Goal: Transaction & Acquisition: Purchase product/service

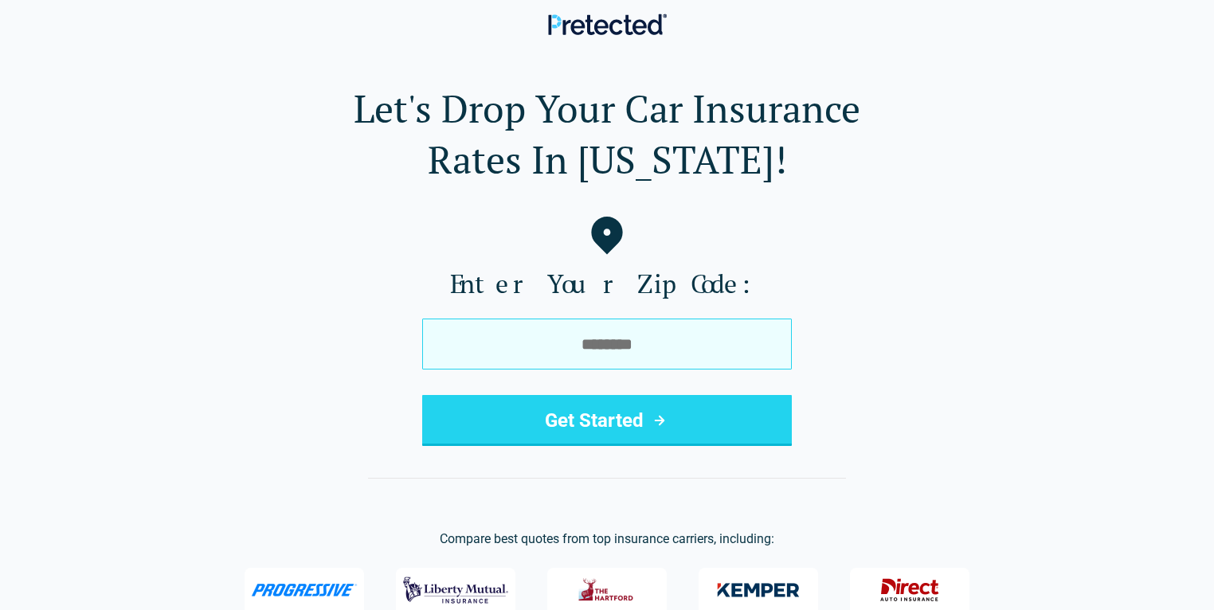
click at [485, 337] on input "tel" at bounding box center [607, 344] width 370 height 51
type input "*****"
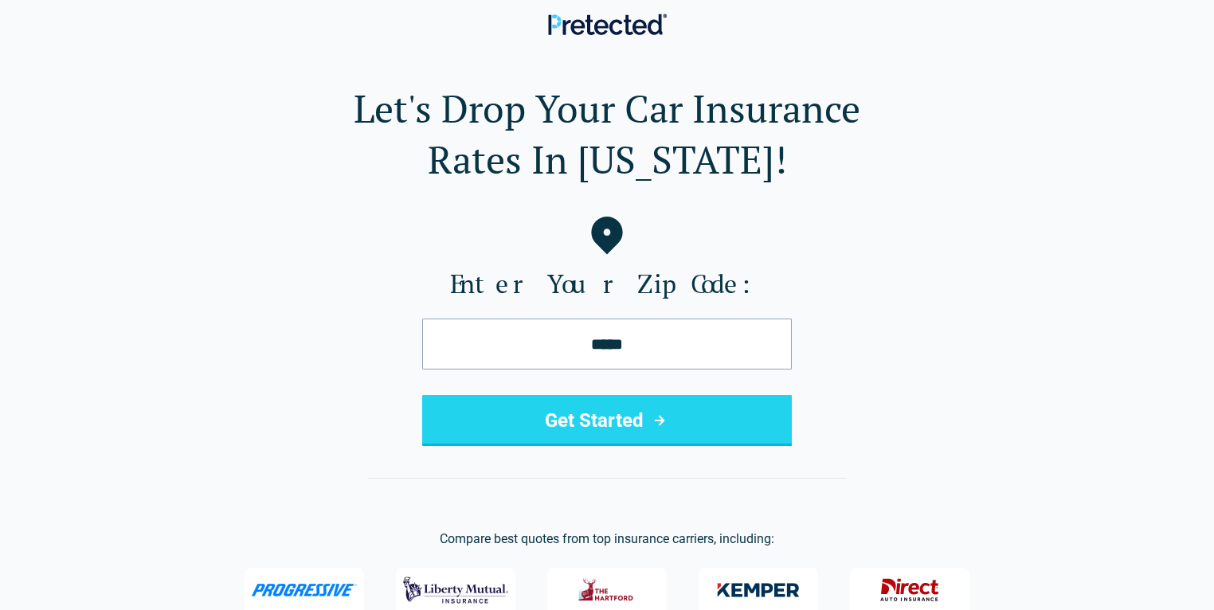
click at [580, 422] on button "Get Started" at bounding box center [607, 420] width 370 height 51
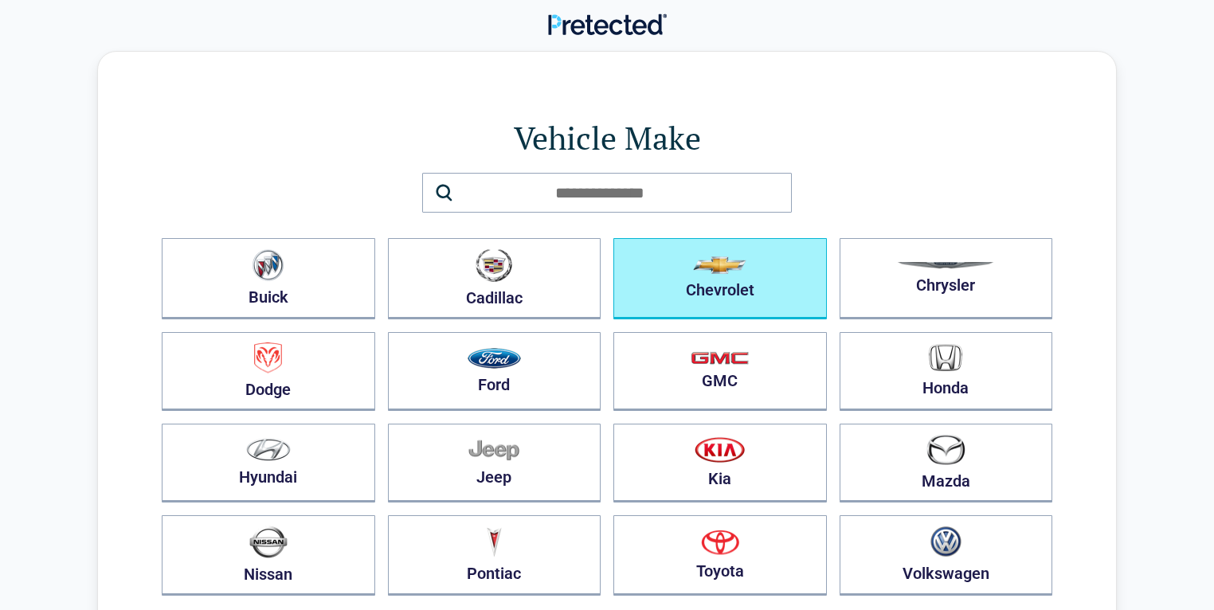
click at [739, 280] on button "Chevrolet" at bounding box center [720, 278] width 214 height 81
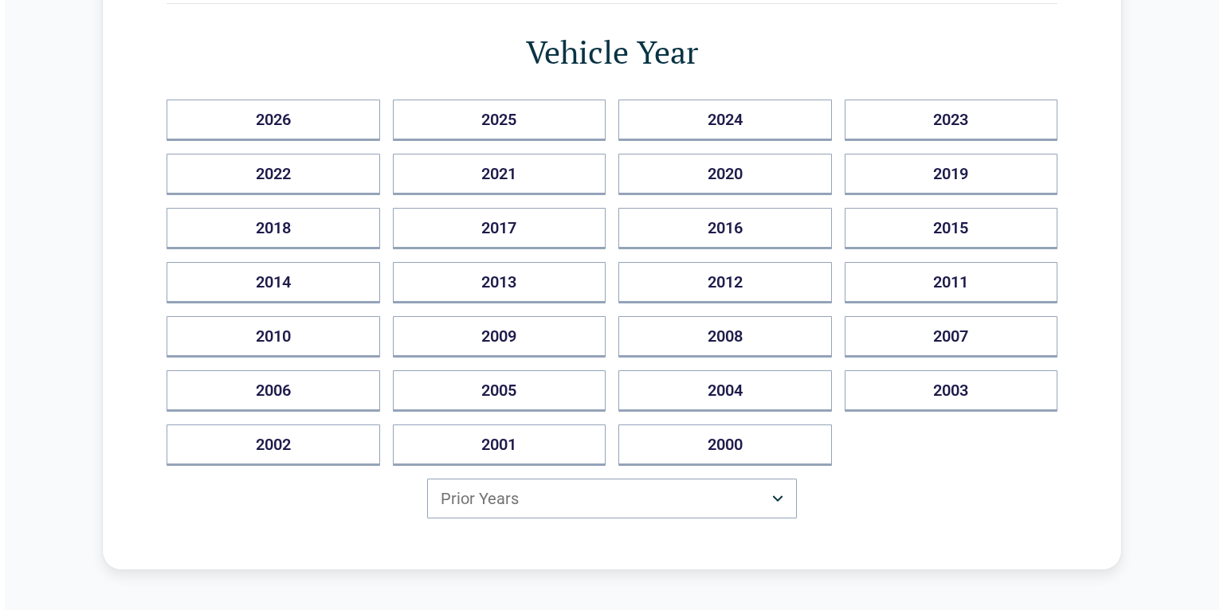
scroll to position [191, 0]
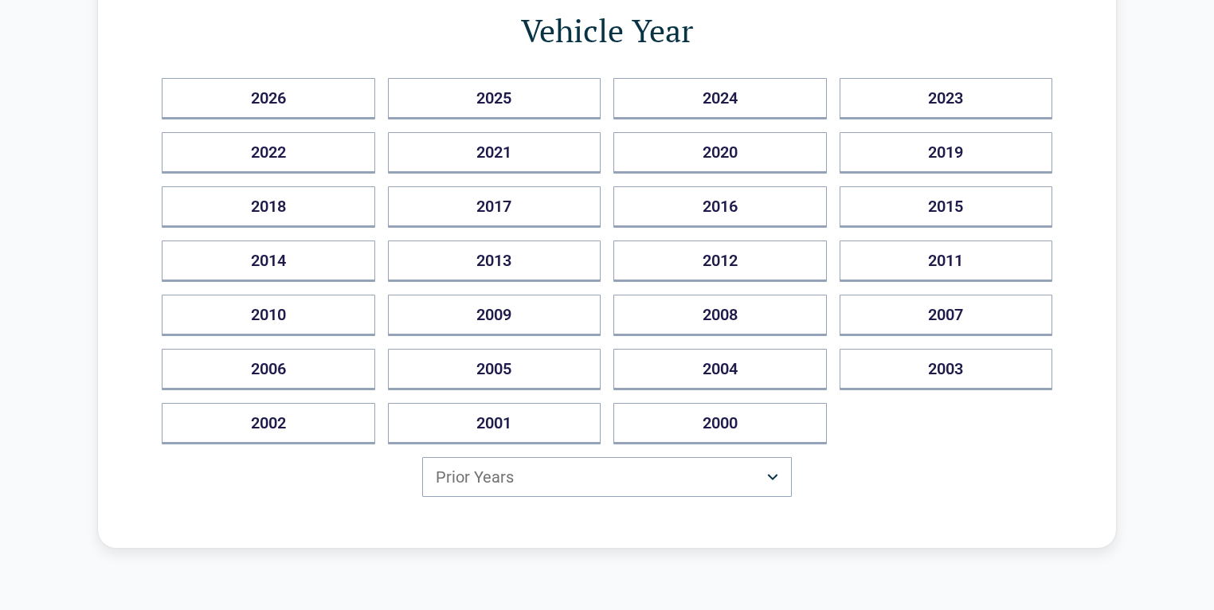
click at [768, 468] on html "Back [US_STATE] Drivers Can Save Up to $500/year Vehicle Year [DATE] 2025 2024 …" at bounding box center [607, 412] width 1214 height 1206
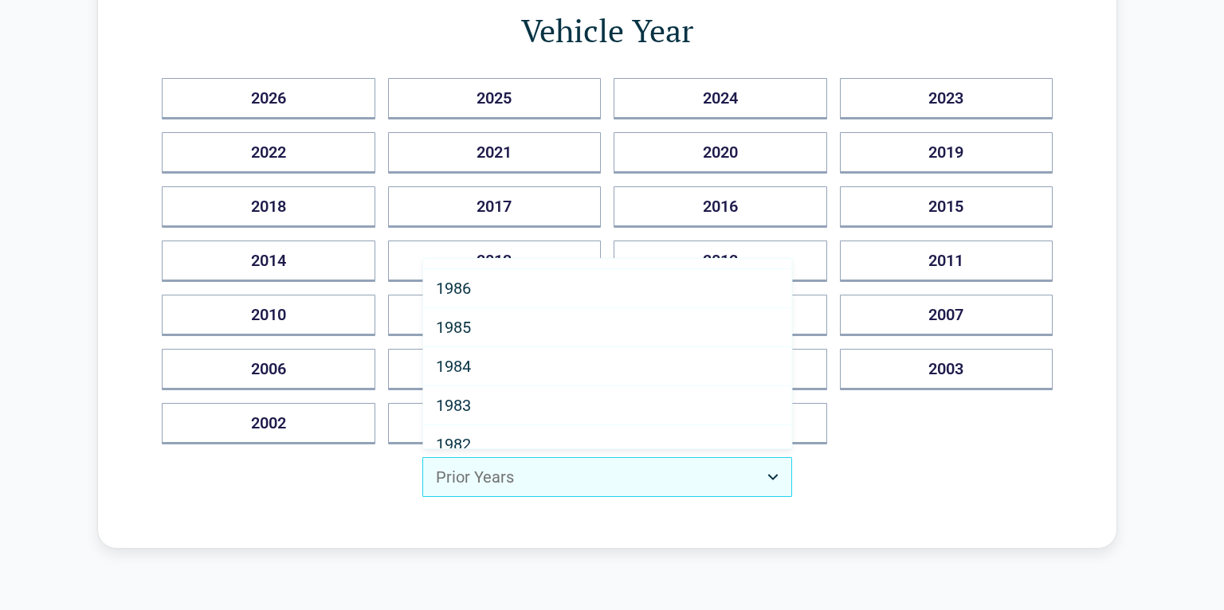
scroll to position [548, 0]
drag, startPoint x: 784, startPoint y: 288, endPoint x: 784, endPoint y: 468, distance: 179.2
click at [784, 468] on html "Back [US_STATE] Drivers Can Save Up to $500/year Vehicle Year [DATE] 2025 2024 …" at bounding box center [612, 412] width 1224 height 1206
drag, startPoint x: 783, startPoint y: 284, endPoint x: 795, endPoint y: 452, distance: 169.3
click at [796, 456] on html "Back [US_STATE] Drivers Can Save Up to $500/year Vehicle Year [DATE] 2025 2024 …" at bounding box center [612, 412] width 1224 height 1206
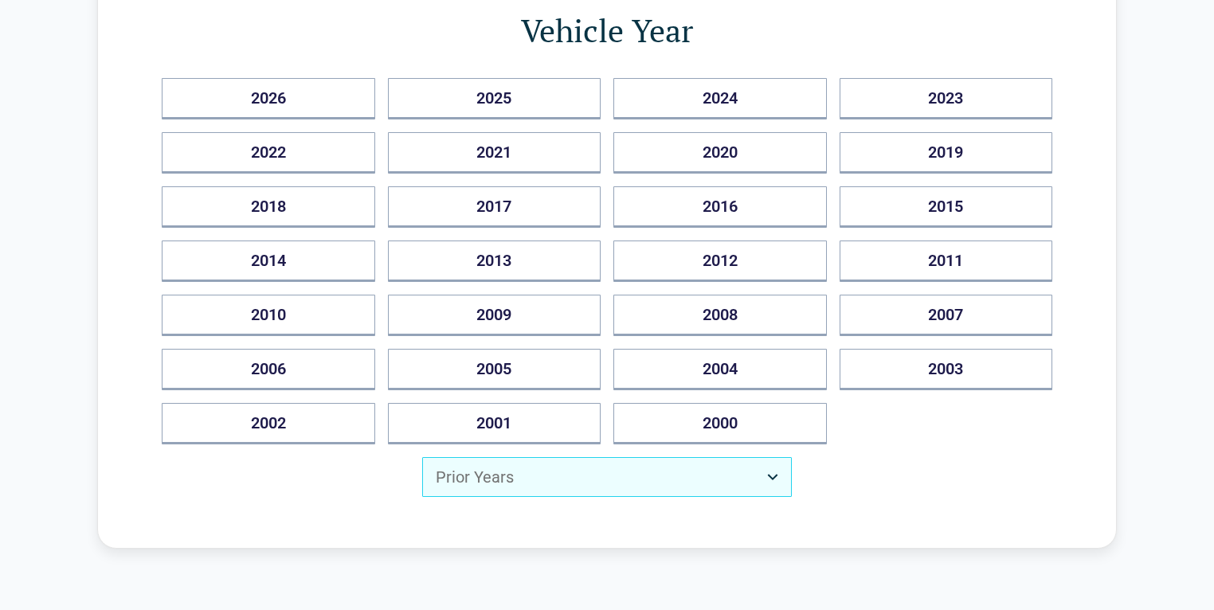
click at [737, 478] on html "Back [US_STATE] Drivers Can Save Up to $500/year Vehicle Year [DATE] 2025 2024 …" at bounding box center [607, 412] width 1214 height 1206
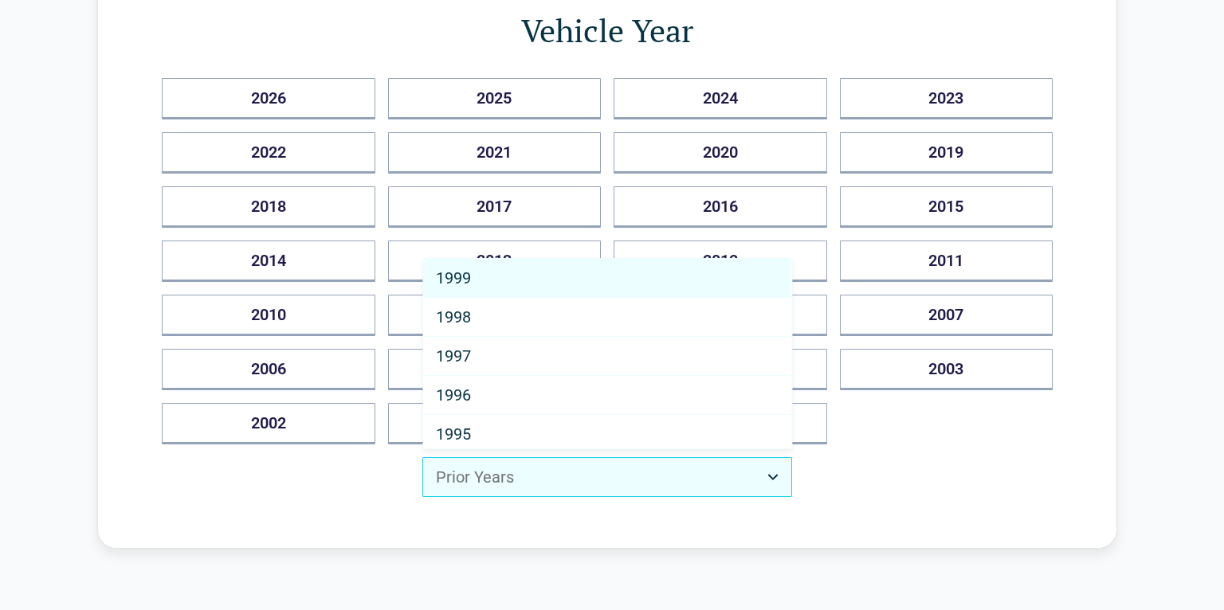
click at [779, 470] on html "Back [US_STATE] Drivers Can Save Up to $500/year Vehicle Year [DATE] 2025 2024 …" at bounding box center [612, 412] width 1224 height 1206
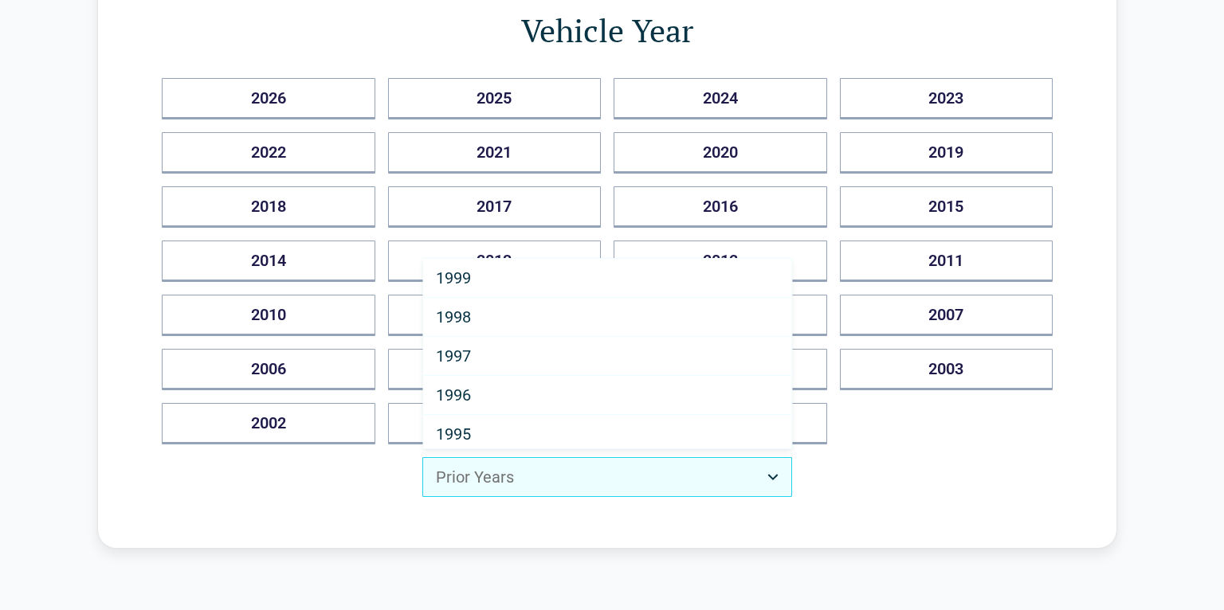
drag, startPoint x: 773, startPoint y: 371, endPoint x: 789, endPoint y: 505, distance: 134.9
click at [789, 506] on html "Back [US_STATE] Drivers Can Save Up to $500/year Vehicle Year [DATE] 2025 2024 …" at bounding box center [612, 412] width 1224 height 1206
